Goal: Task Accomplishment & Management: Use online tool/utility

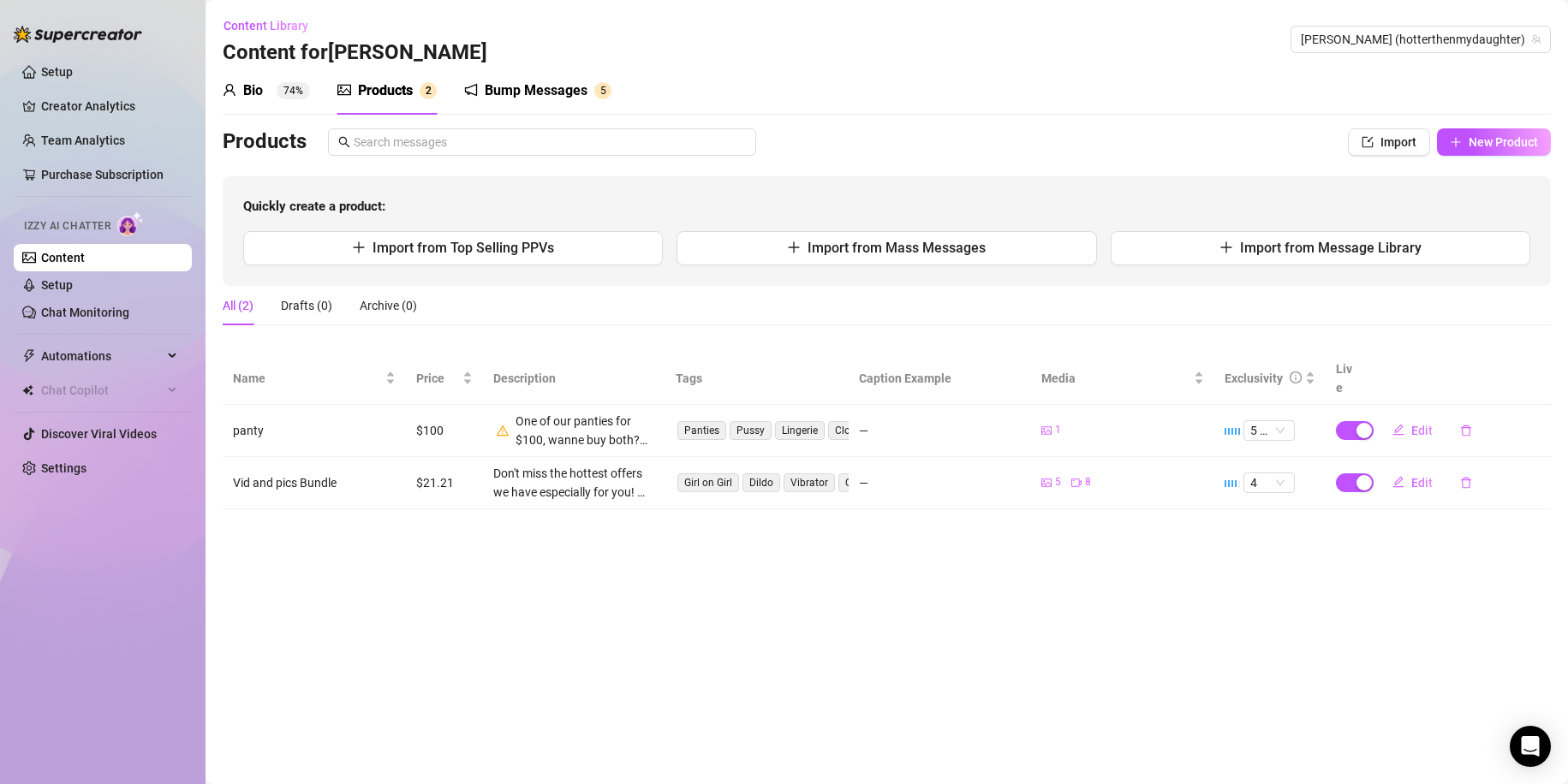
click at [272, 104] on div "Bio 74%" at bounding box center [266, 90] width 87 height 48
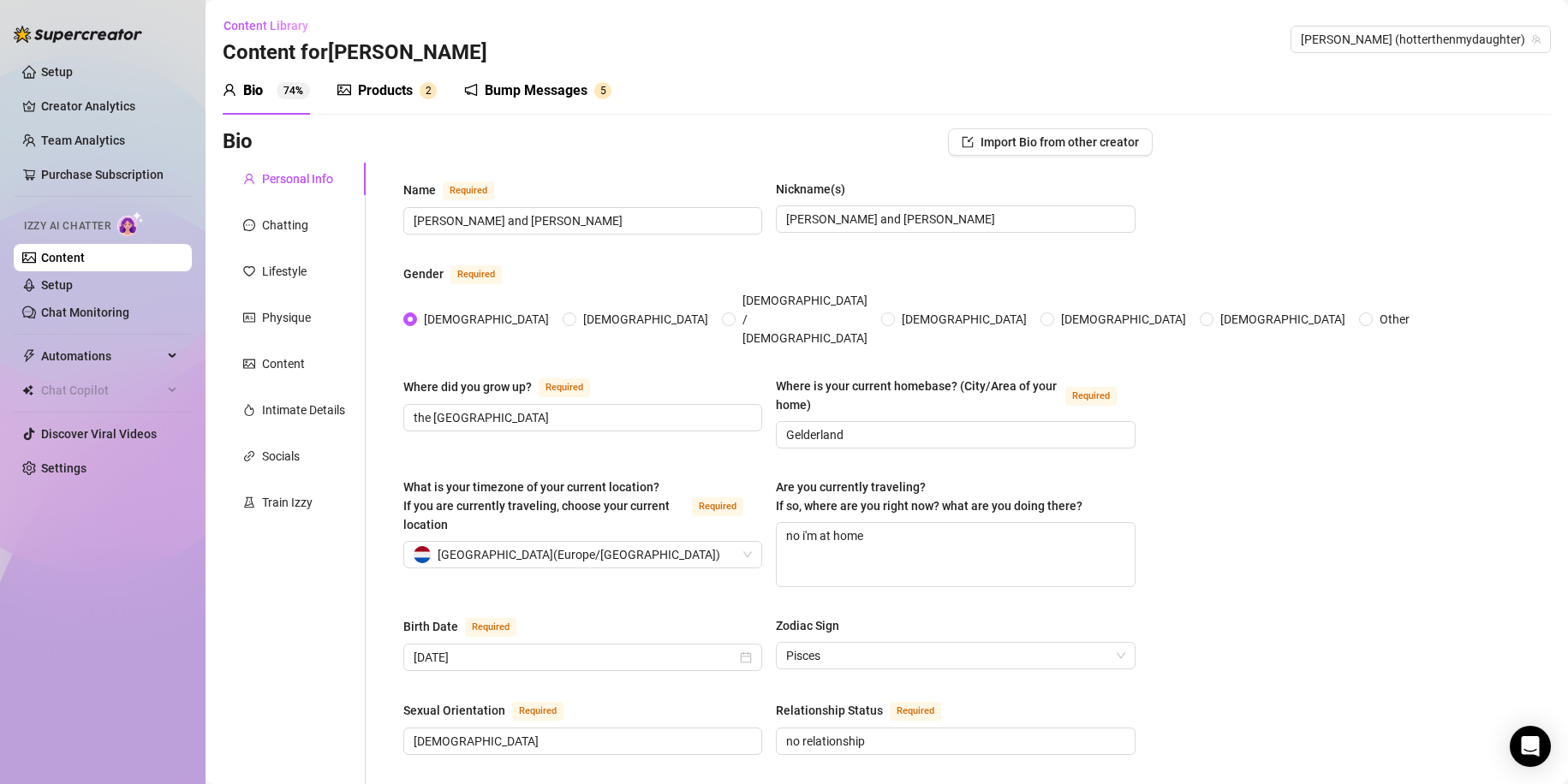
click at [352, 105] on div "Products 2" at bounding box center [387, 90] width 99 height 48
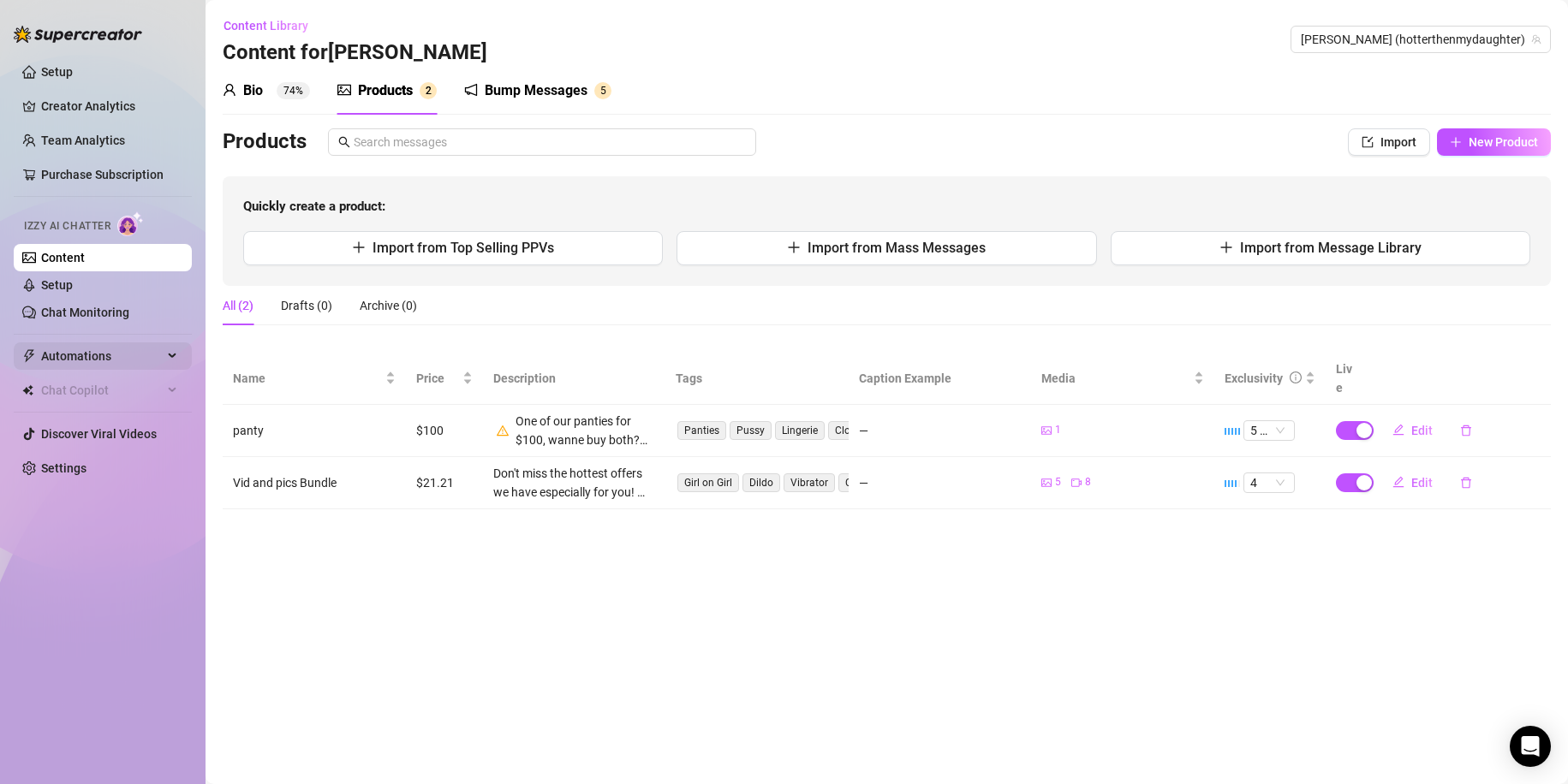
click at [162, 354] on span "Automations" at bounding box center [101, 356] width 121 height 27
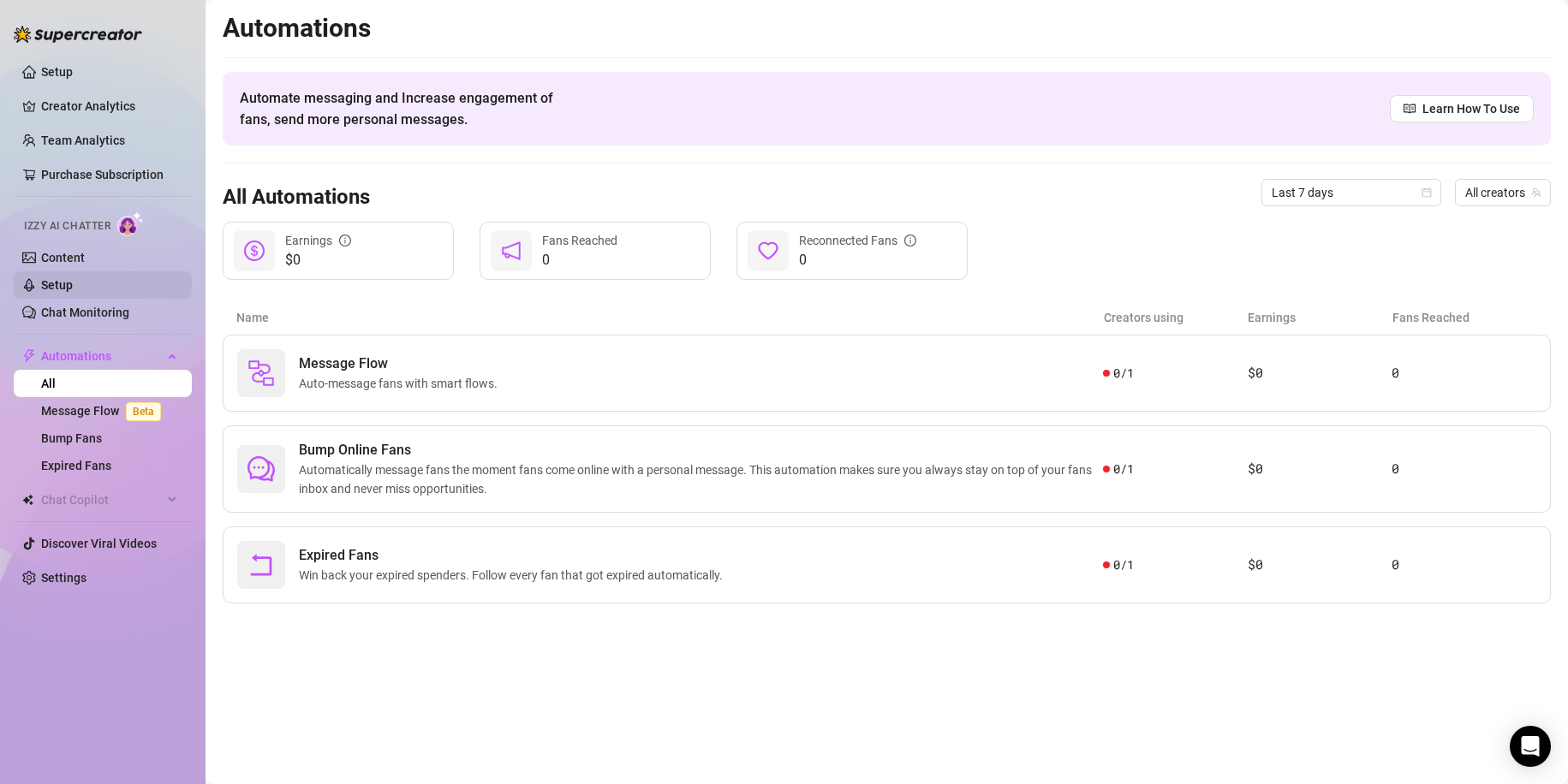
click at [65, 292] on link "Setup" at bounding box center [56, 285] width 32 height 14
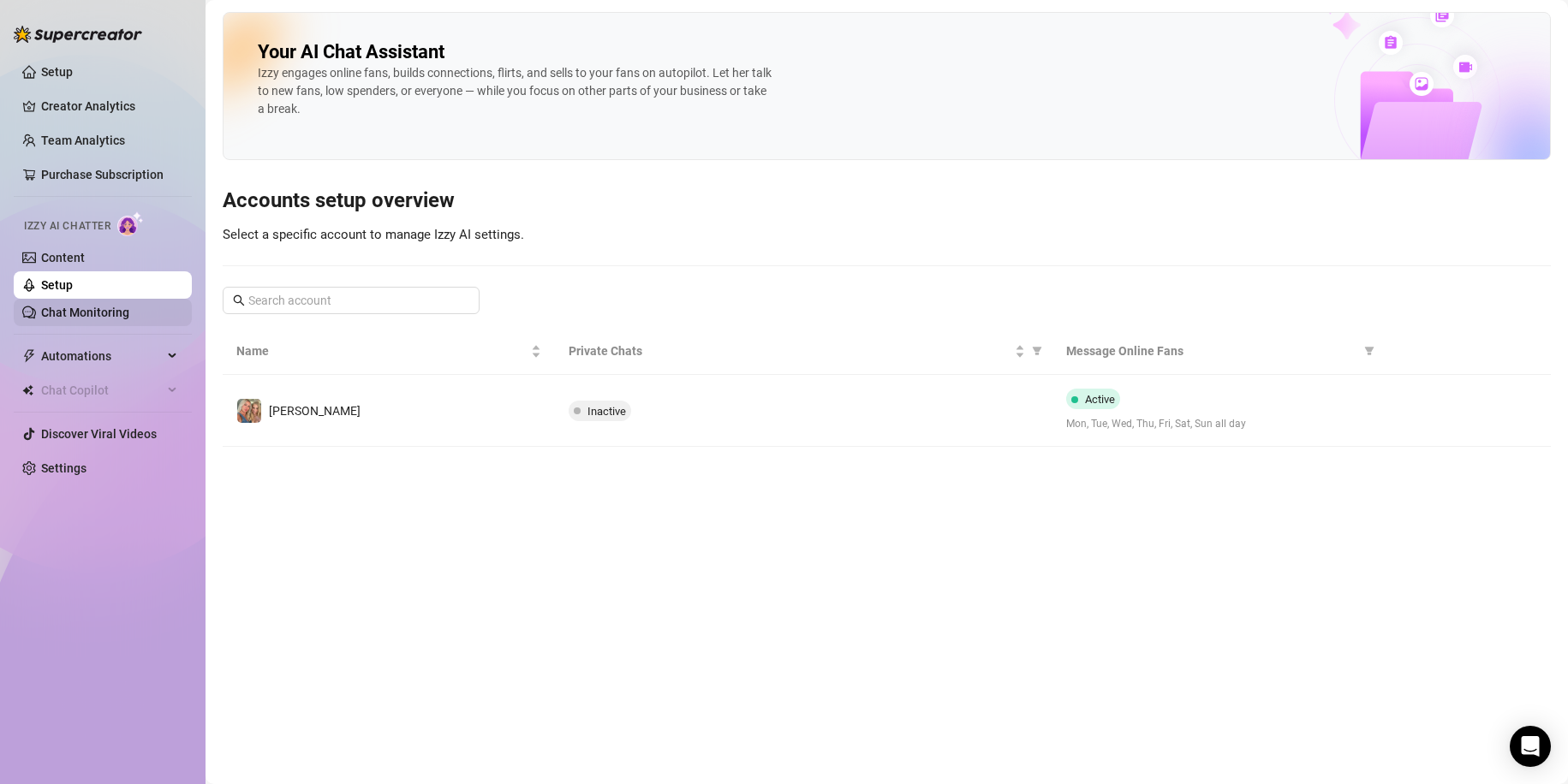
click at [73, 319] on link "Chat Monitoring" at bounding box center [84, 312] width 88 height 14
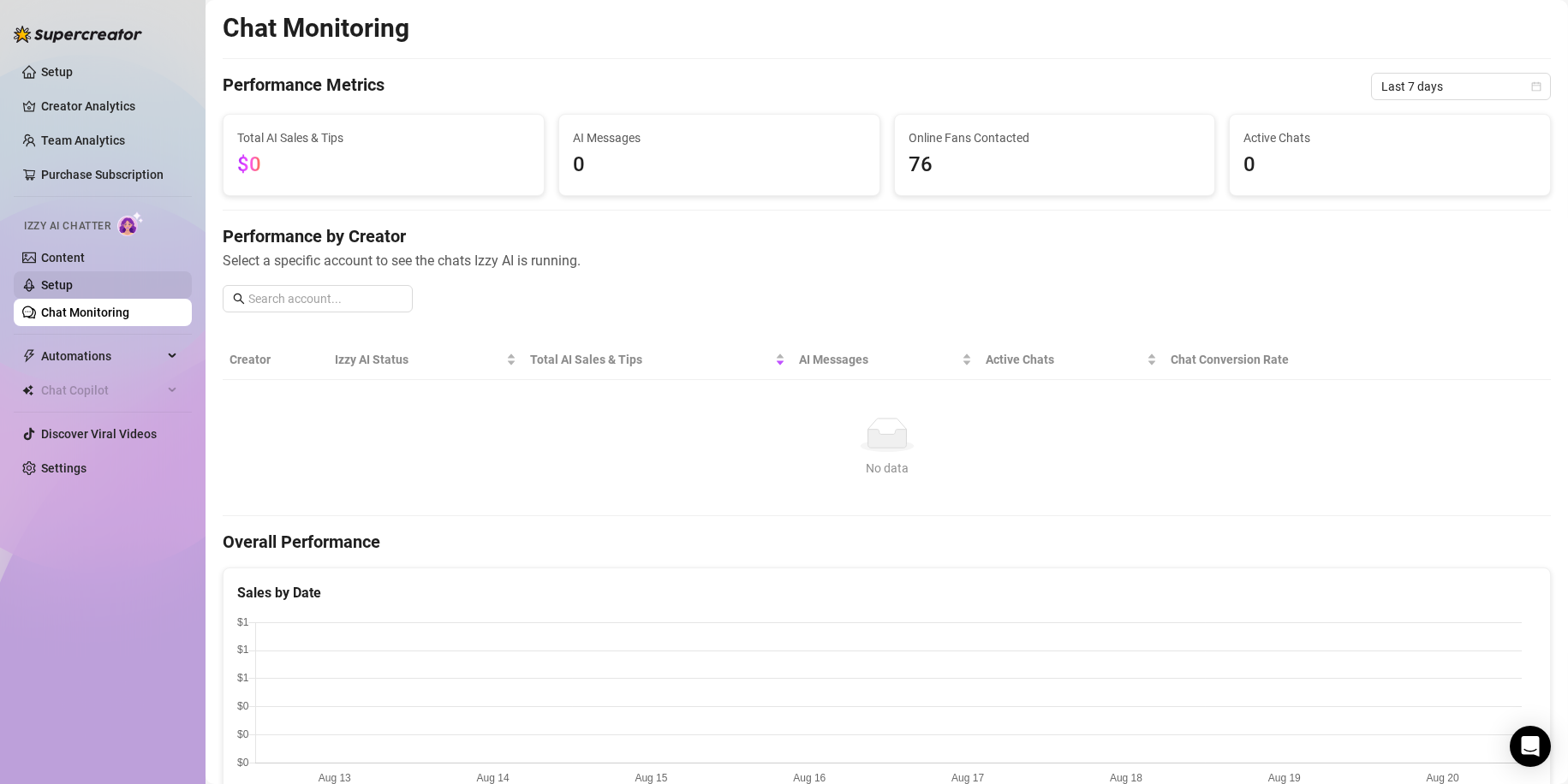
click at [73, 278] on link "Setup" at bounding box center [56, 285] width 32 height 14
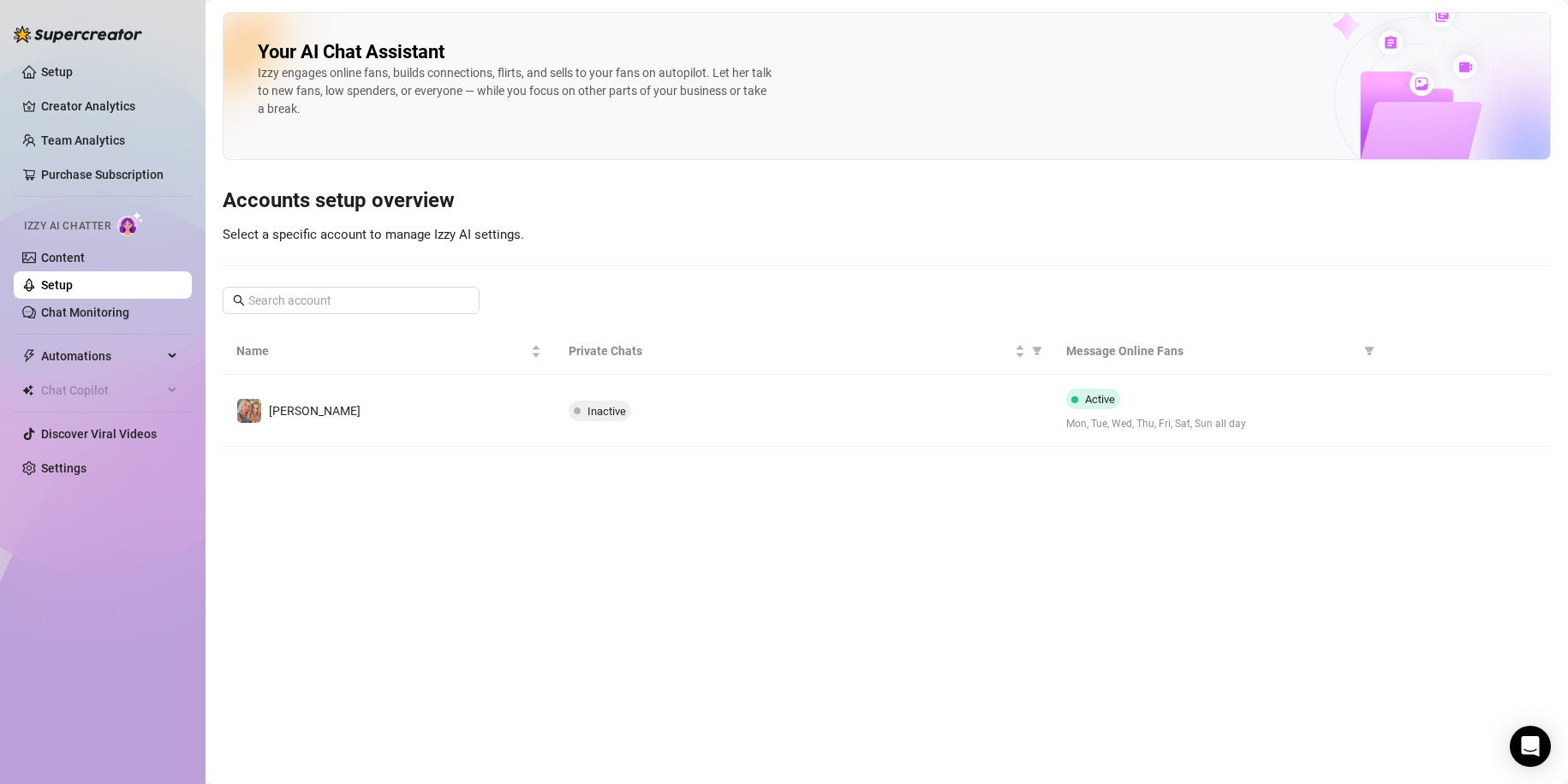
click at [120, 229] on img at bounding box center [130, 224] width 26 height 25
click at [55, 258] on link "Content" at bounding box center [62, 258] width 44 height 14
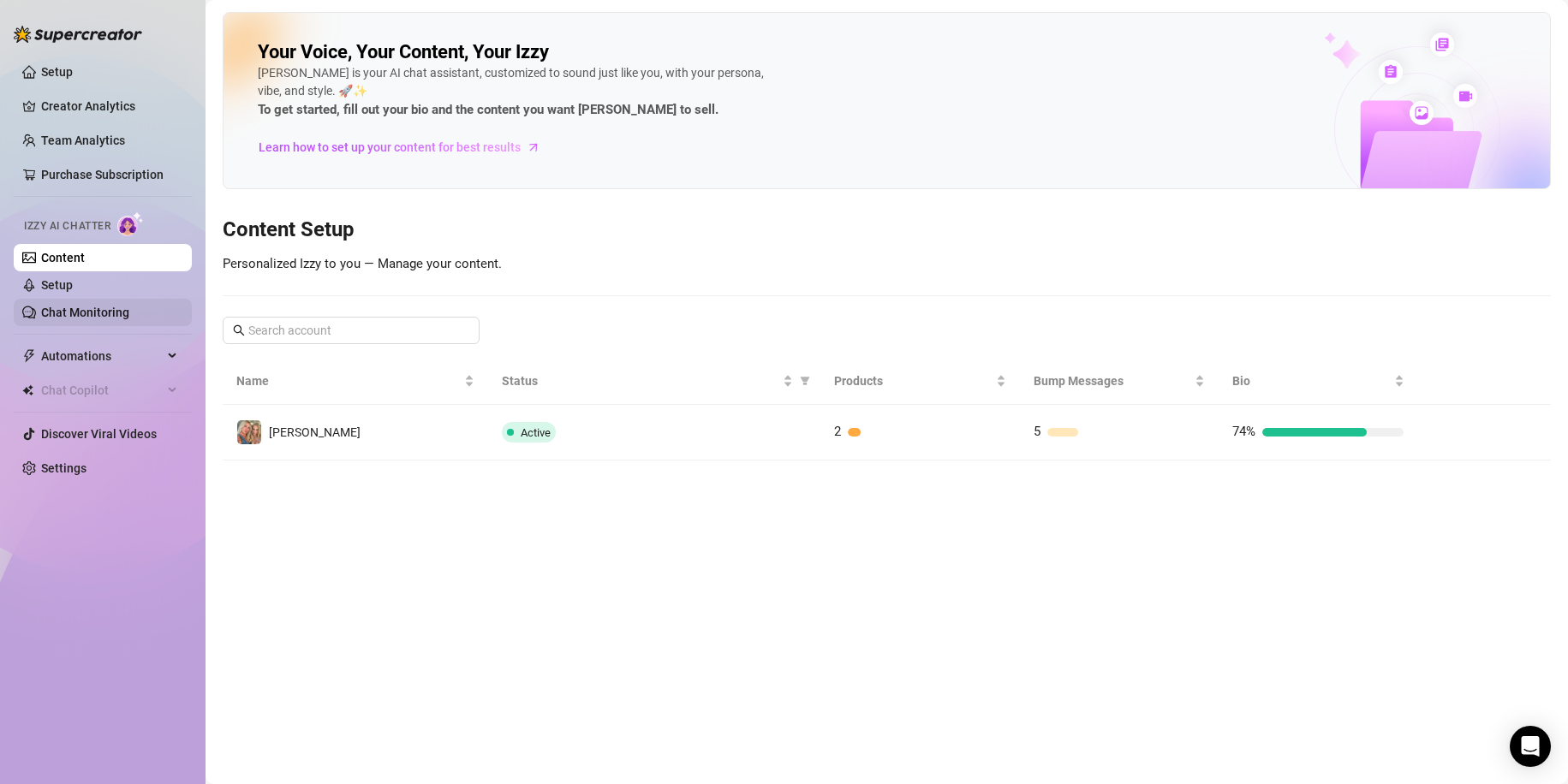
click at [75, 314] on link "Chat Monitoring" at bounding box center [84, 312] width 88 height 14
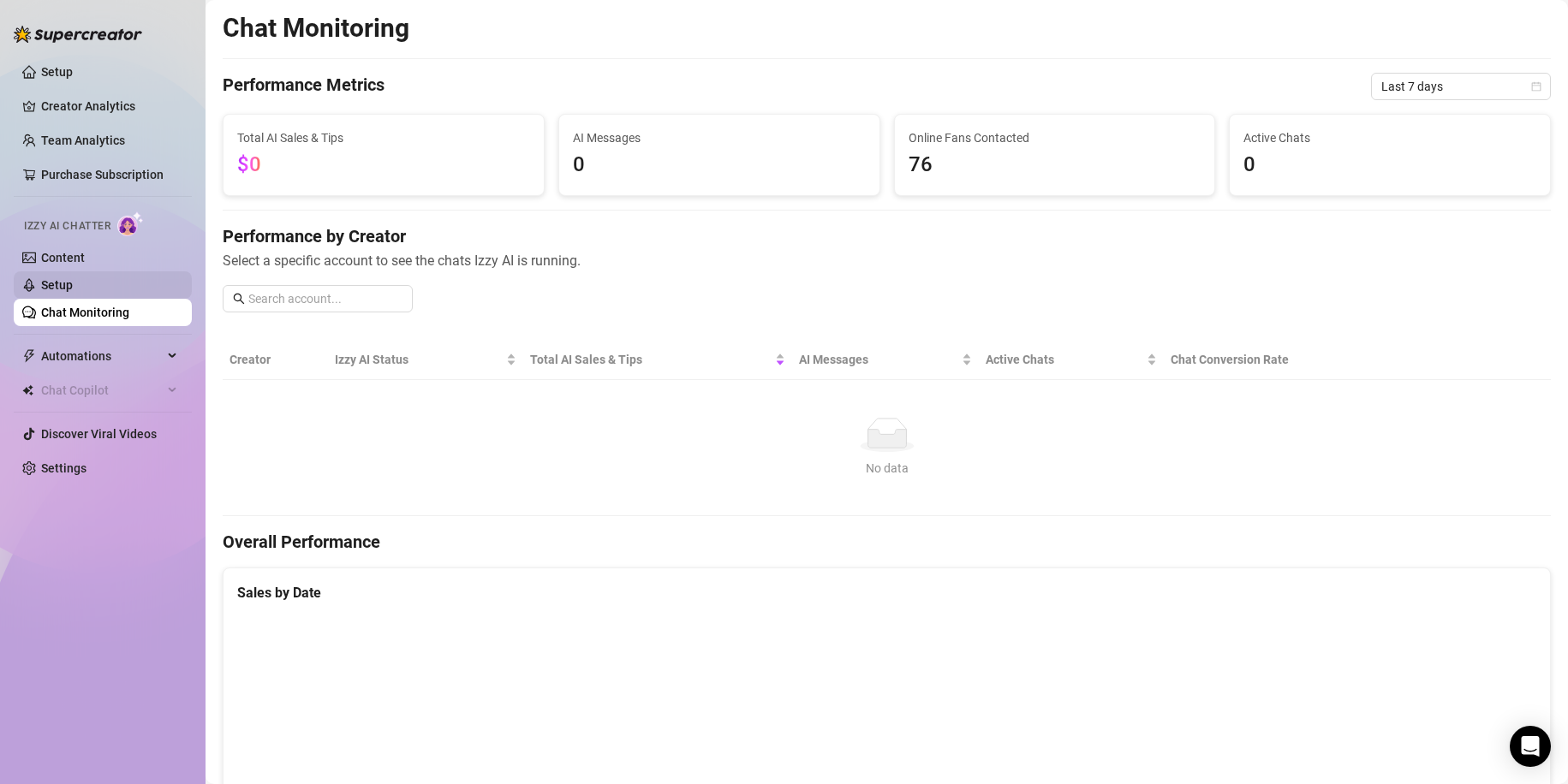
click at [72, 283] on link "Setup" at bounding box center [56, 285] width 32 height 14
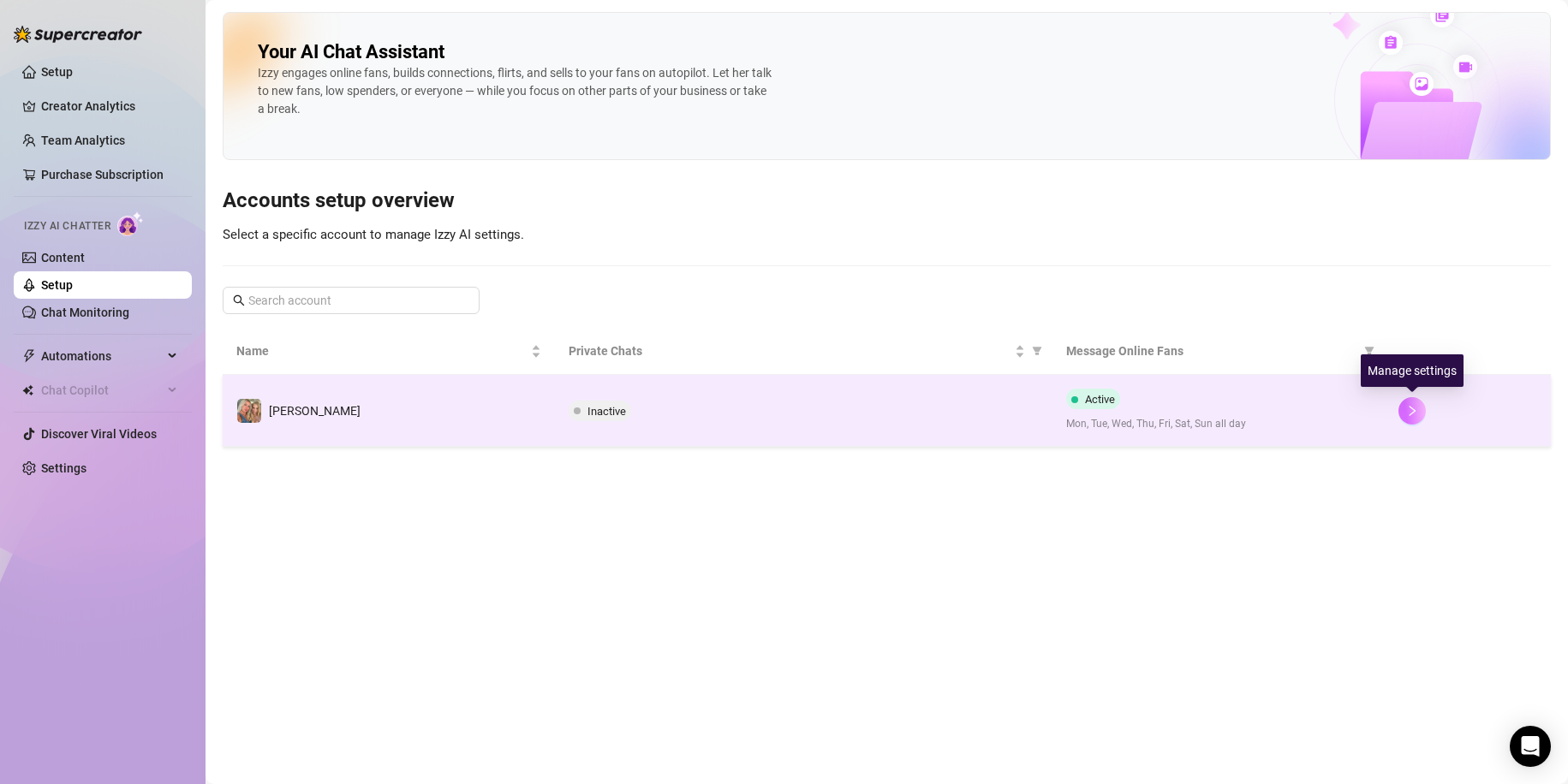
click at [1418, 414] on icon "right" at bounding box center [1412, 410] width 12 height 12
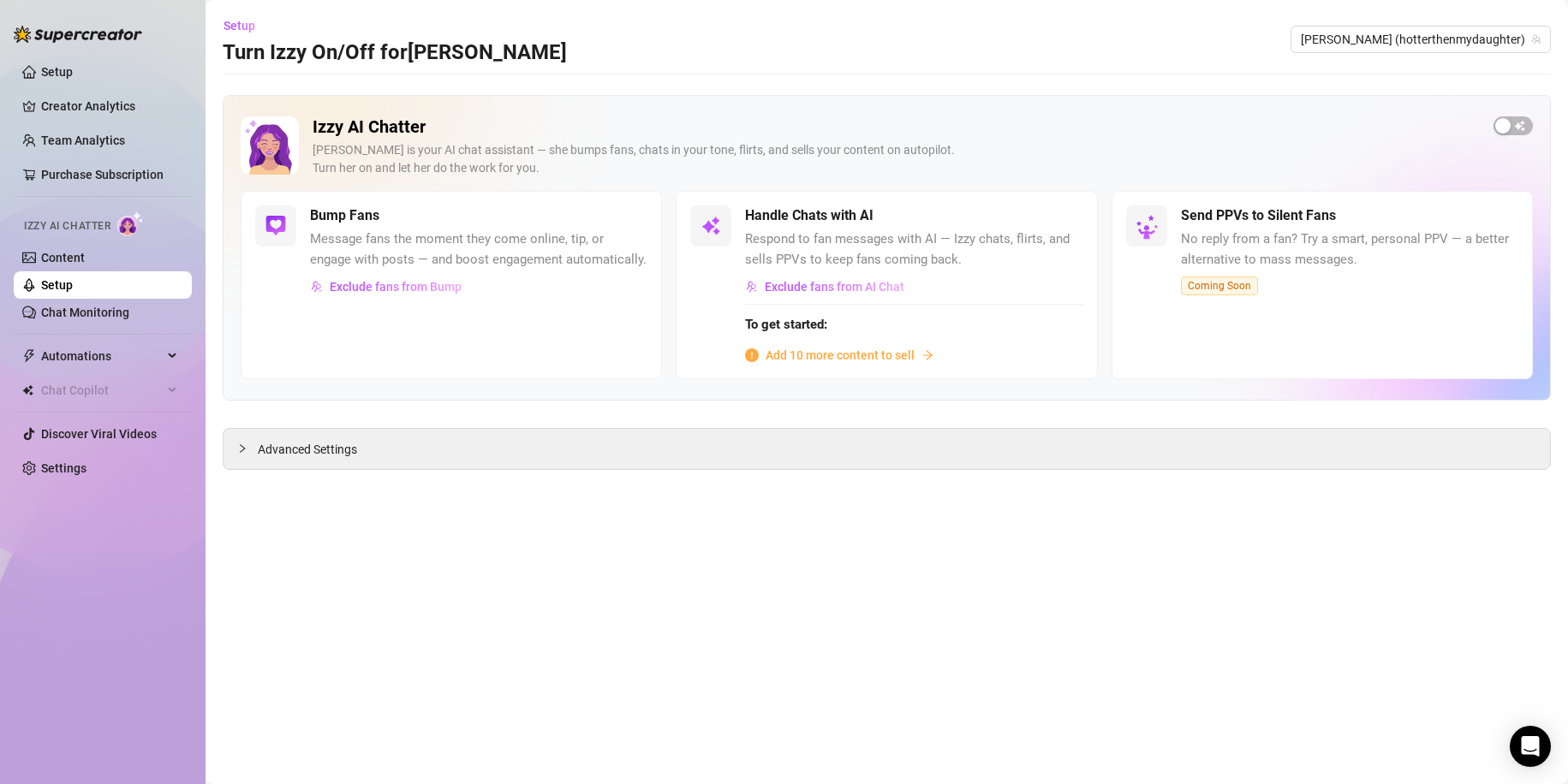
click at [872, 350] on span "Add 10 more content to sell" at bounding box center [840, 354] width 149 height 18
